Goal: Task Accomplishment & Management: Manage account settings

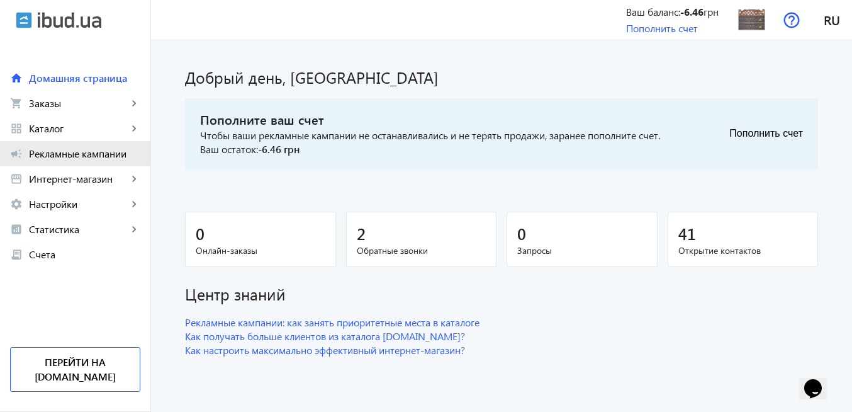
click at [60, 151] on span "Рекламные кампании" at bounding box center [84, 153] width 111 height 13
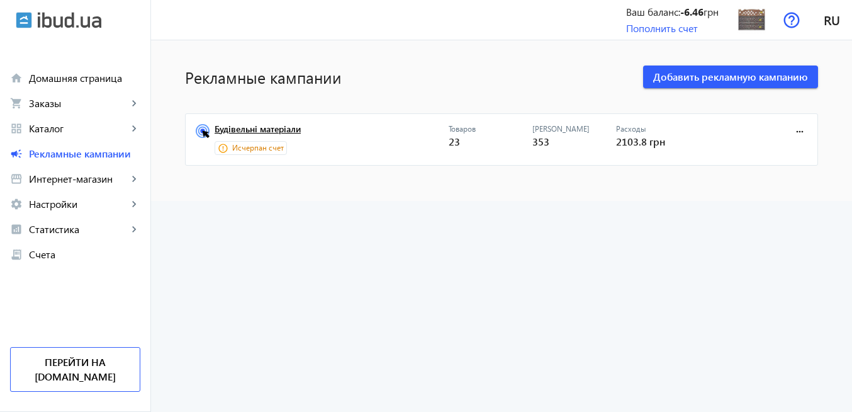
click at [269, 132] on link "Будівельні матеріали" at bounding box center [332, 133] width 234 height 18
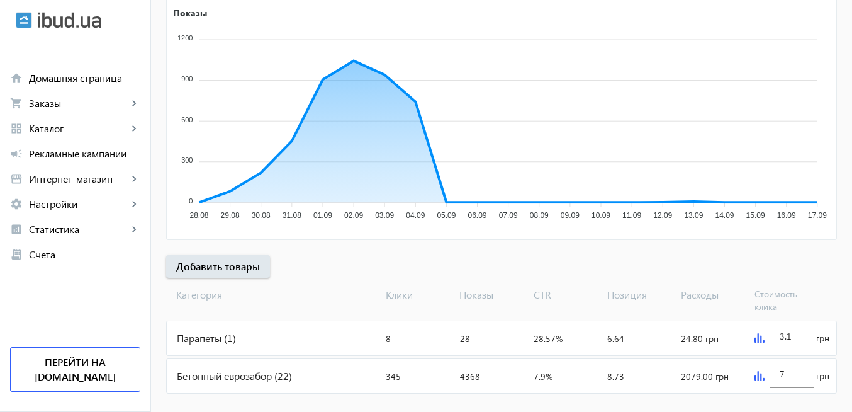
scroll to position [246, 0]
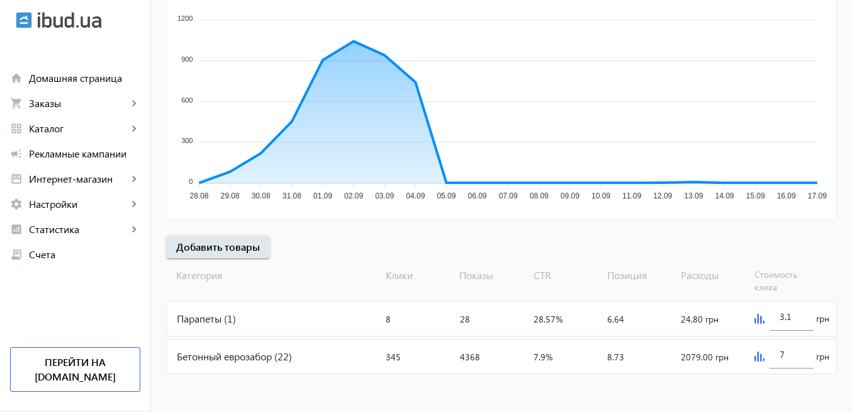
click at [755, 354] on img at bounding box center [760, 356] width 10 height 10
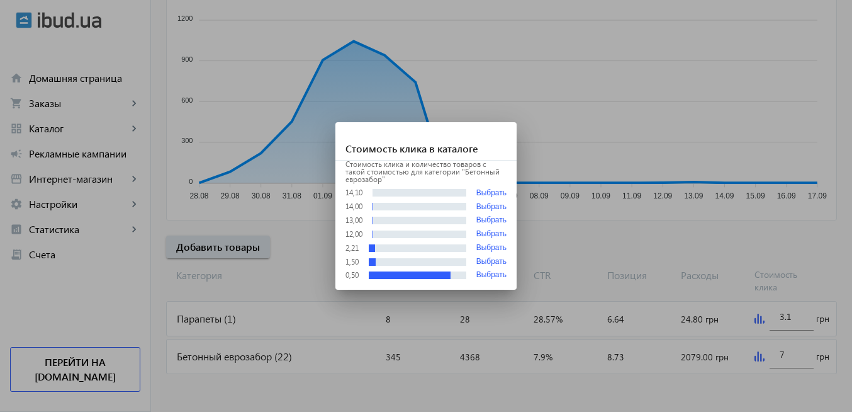
scroll to position [0, 0]
click at [525, 379] on div at bounding box center [426, 206] width 852 height 412
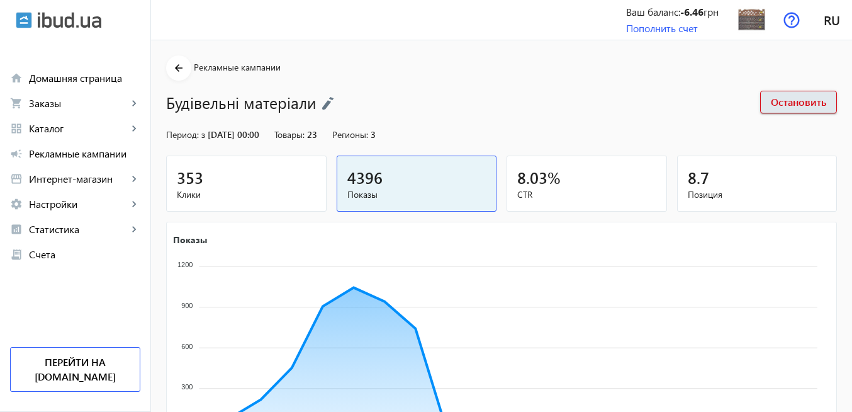
scroll to position [246, 0]
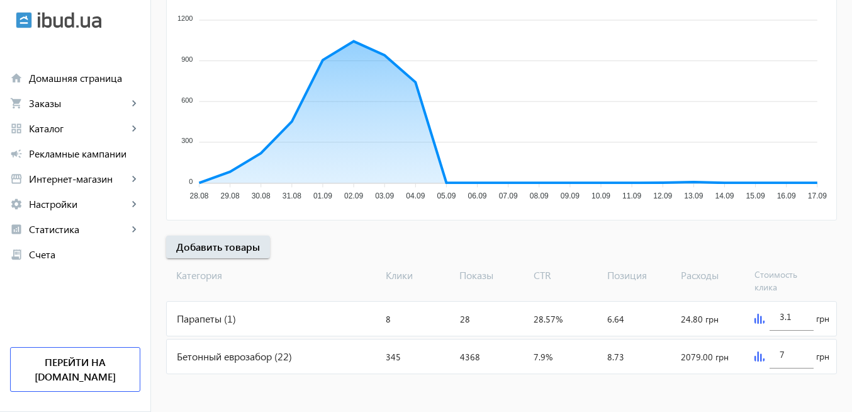
click at [225, 356] on div "Бетонный еврозабор (22)" at bounding box center [274, 356] width 214 height 34
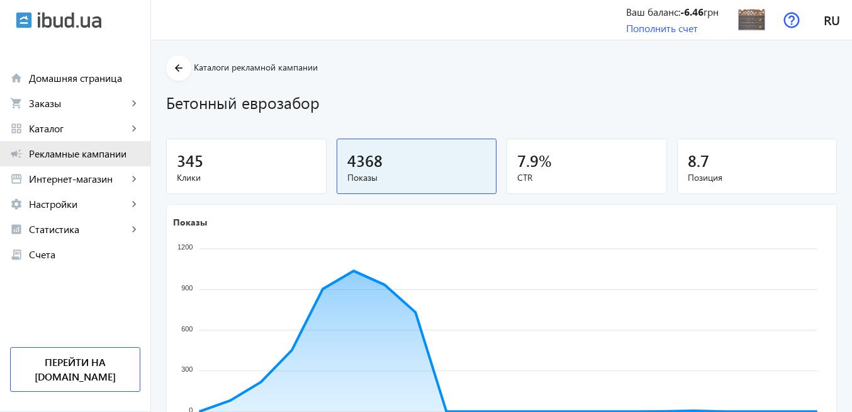
click at [101, 156] on span "Рекламные кампании" at bounding box center [84, 153] width 111 height 13
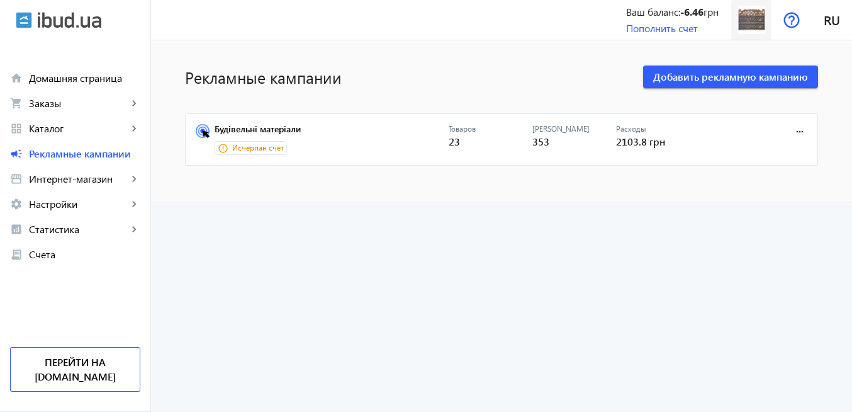
click at [759, 23] on img at bounding box center [752, 20] width 28 height 28
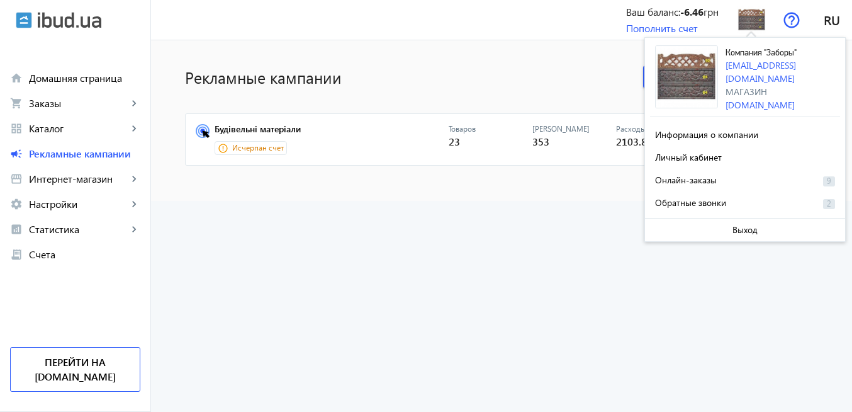
click at [590, 265] on advertising-list "Рекламные кампании Добавить рекламную кампанию Будівельні матеріали Исчерпан сч…" at bounding box center [501, 225] width 701 height 371
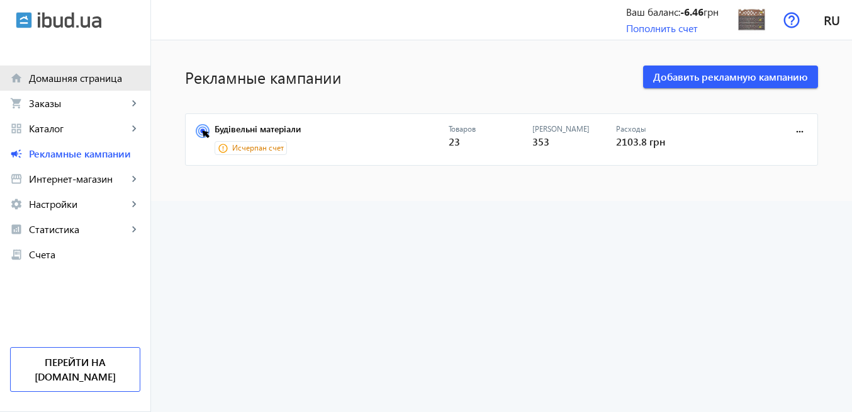
click at [93, 77] on span "Домашняя страница" at bounding box center [84, 78] width 111 height 13
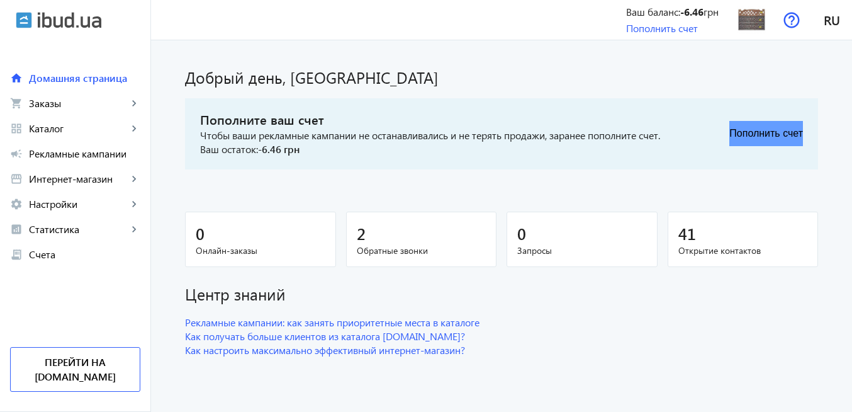
click at [752, 132] on button "Пополнить счет" at bounding box center [767, 133] width 74 height 25
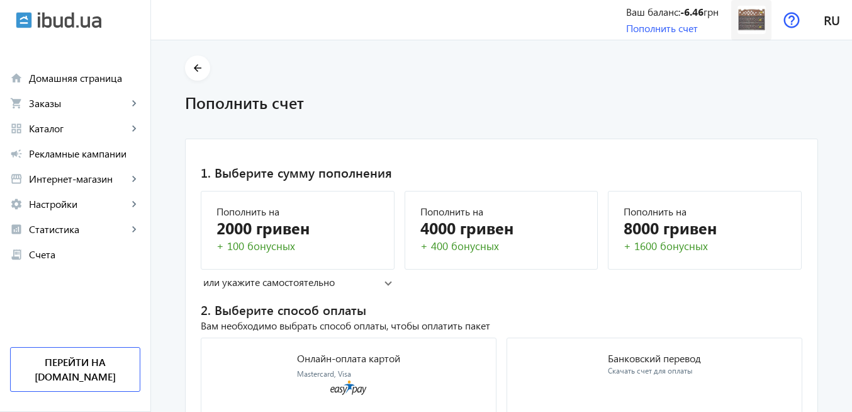
click at [749, 19] on img at bounding box center [752, 20] width 28 height 28
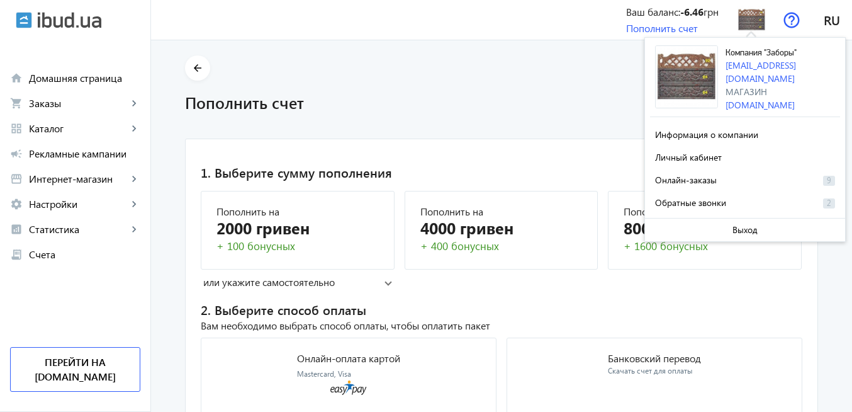
drag, startPoint x: 728, startPoint y: 51, endPoint x: 802, endPoint y: 52, distance: 74.3
click at [802, 52] on div "Компания "Заборы" [EMAIL_ADDRESS][DOMAIN_NAME] Магазин [DOMAIN_NAME]" at bounding box center [783, 78] width 115 height 66
copy span "Компания "Заборы""
click at [302, 241] on div "+ 100 бонусных" at bounding box center [298, 246] width 162 height 15
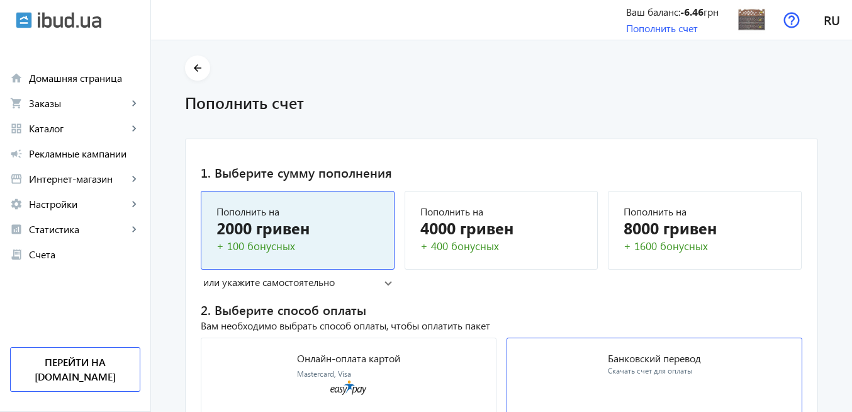
click at [630, 368] on div "Скачать счет для оплаты" at bounding box center [654, 371] width 93 height 11
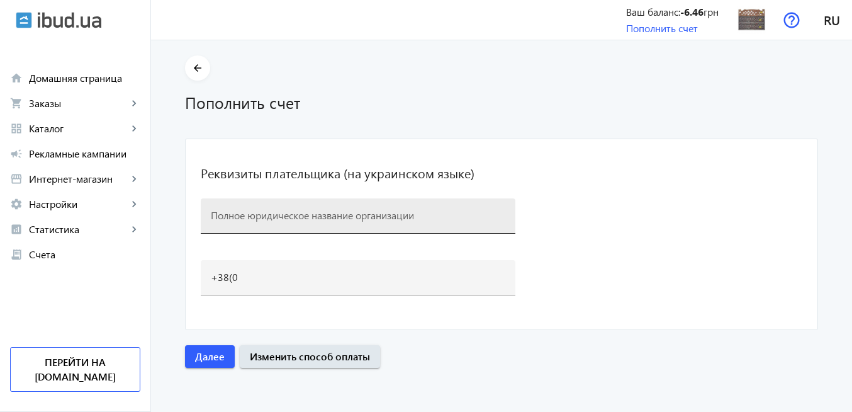
click at [352, 215] on input at bounding box center [358, 214] width 295 height 13
paste input "Компания "Заборы""
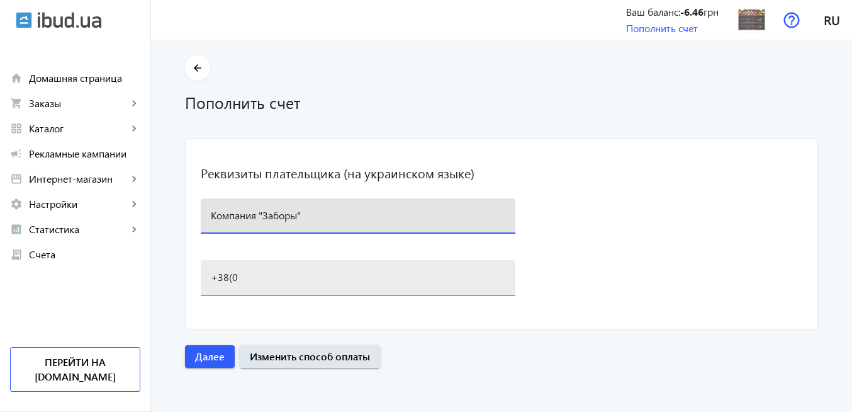
paste input "97 944 5293"
type input "Компания "Заборы" 97 944 5293"
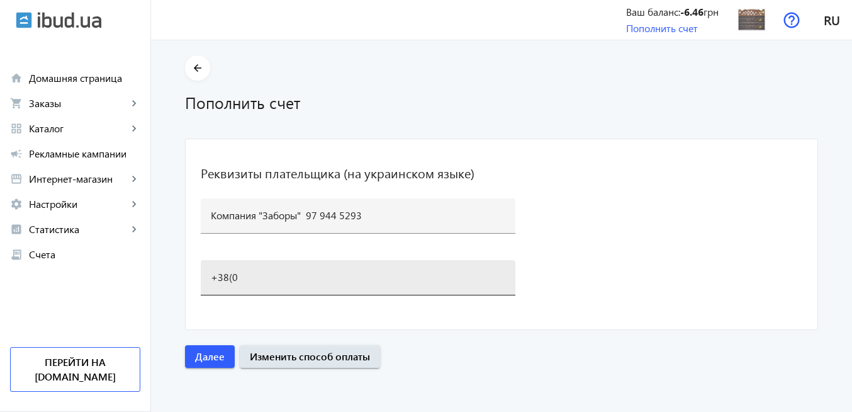
click at [281, 285] on div "+38(0" at bounding box center [358, 277] width 295 height 35
click at [626, 286] on mat-card "Реквизиты плательщика (на украинском языке) Компания "Заборы" 97 944 5293 +38(0…" at bounding box center [501, 234] width 633 height 191
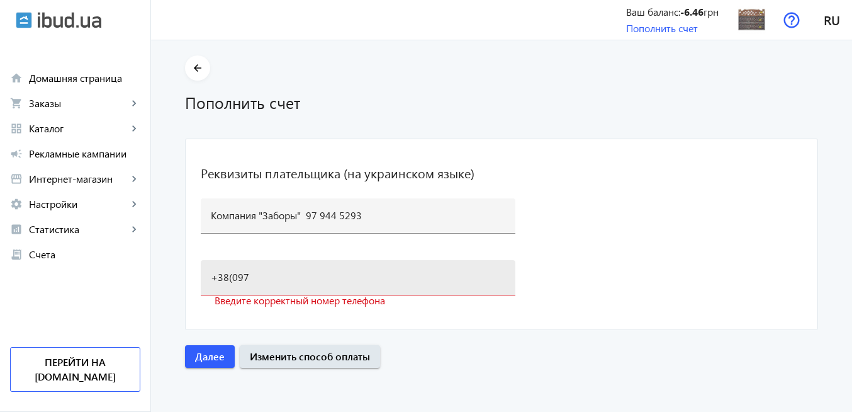
click at [299, 276] on input "+38(097" at bounding box center [358, 276] width 295 height 13
type input "[PHONE_NUMBER]"
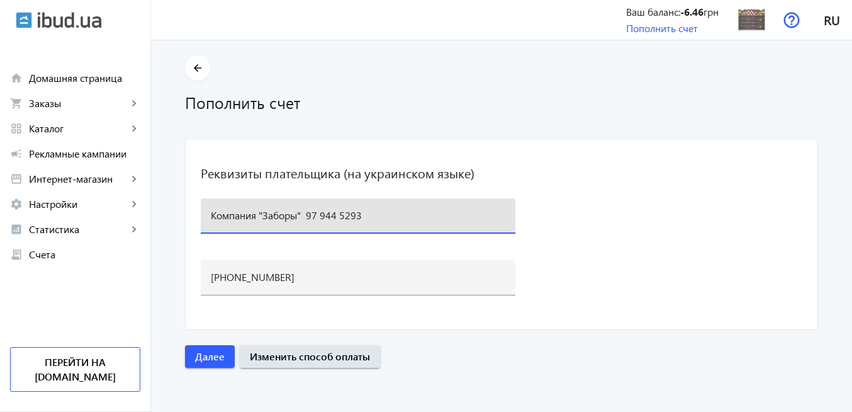
drag, startPoint x: 299, startPoint y: 213, endPoint x: 377, endPoint y: 215, distance: 78.1
click at [377, 215] on input "Компания "Заборы" 97 944 5293" at bounding box center [358, 214] width 295 height 13
drag, startPoint x: 315, startPoint y: 211, endPoint x: 195, endPoint y: 216, distance: 120.4
click at [195, 216] on mat-card "Реквизиты плательщика (на украинском языке) Компания "Заборы" [PHONE_NUMBER]" at bounding box center [501, 234] width 633 height 191
type input "Компания "Заборы""
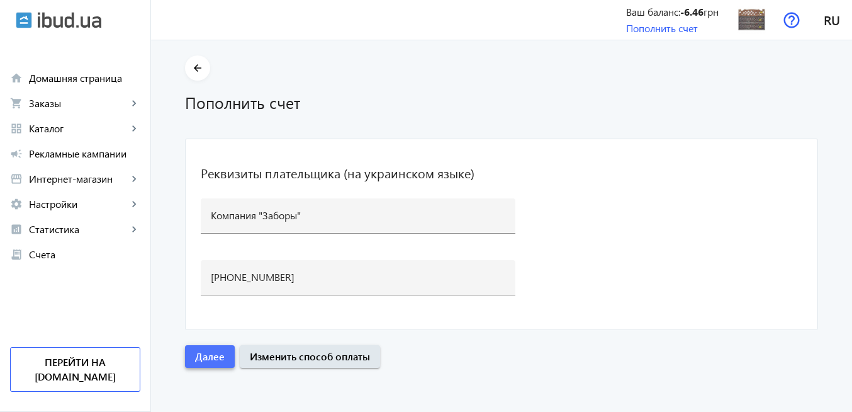
click at [207, 358] on span "Далее" at bounding box center [210, 356] width 30 height 14
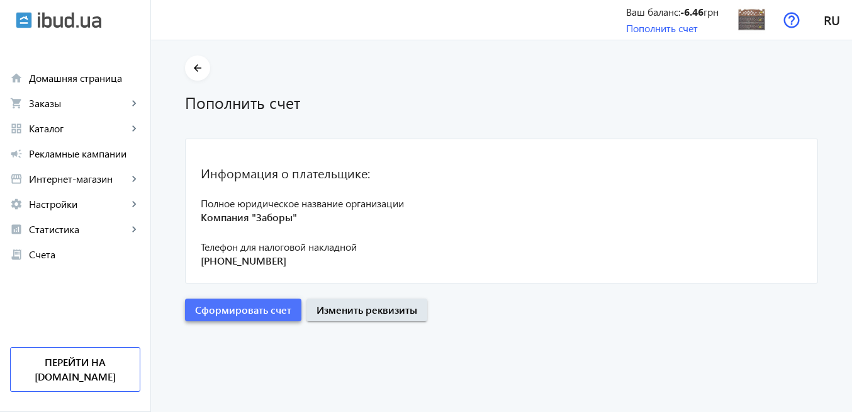
click at [264, 314] on span "Сформировать счет" at bounding box center [243, 310] width 96 height 14
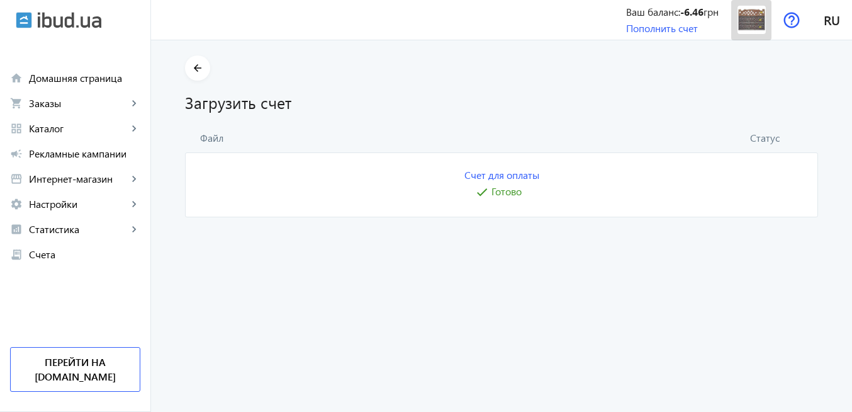
click at [744, 30] on img at bounding box center [752, 20] width 28 height 28
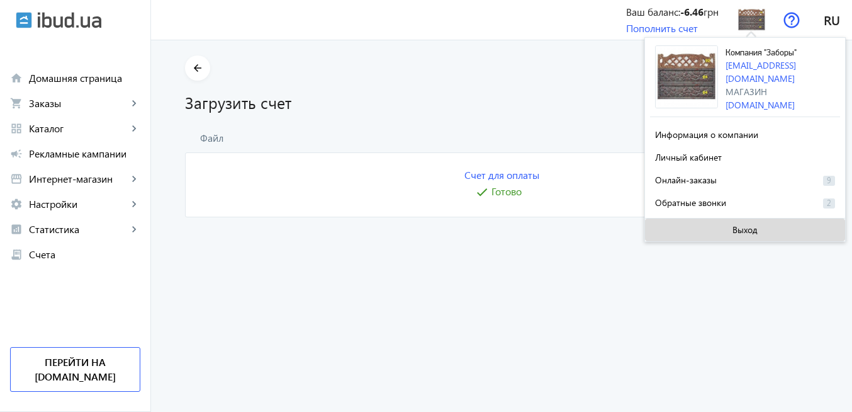
click at [744, 229] on span "Выход" at bounding box center [745, 230] width 25 height 10
